Goal: Task Accomplishment & Management: Check status

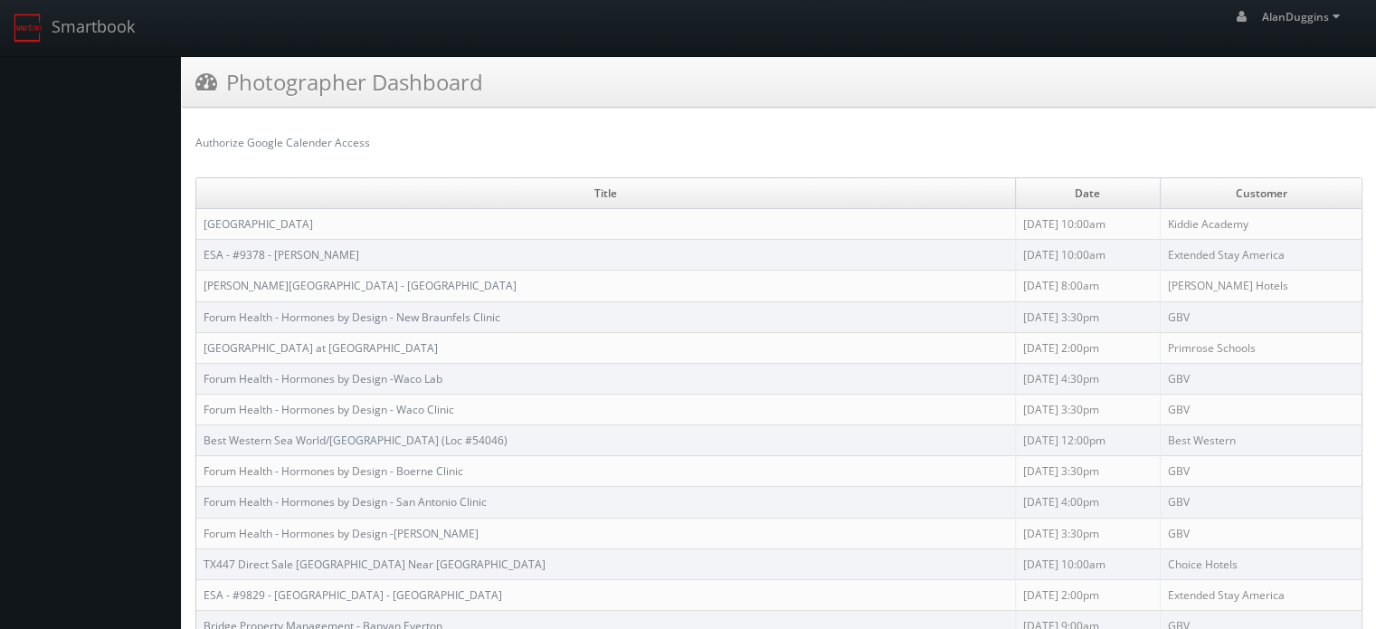
drag, startPoint x: 568, startPoint y: 439, endPoint x: 201, endPoint y: 423, distance: 367.7
click at [201, 425] on td "Best Western Sea World/[GEOGRAPHIC_DATA] (Loc #54046)" at bounding box center [605, 440] width 819 height 31
copy link "Best Western Sea World/[GEOGRAPHIC_DATA] (Loc #54046)"
click at [316, 440] on link "Best Western Sea World/[GEOGRAPHIC_DATA] (Loc #54046)" at bounding box center [356, 440] width 304 height 15
